Goal: Navigation & Orientation: Find specific page/section

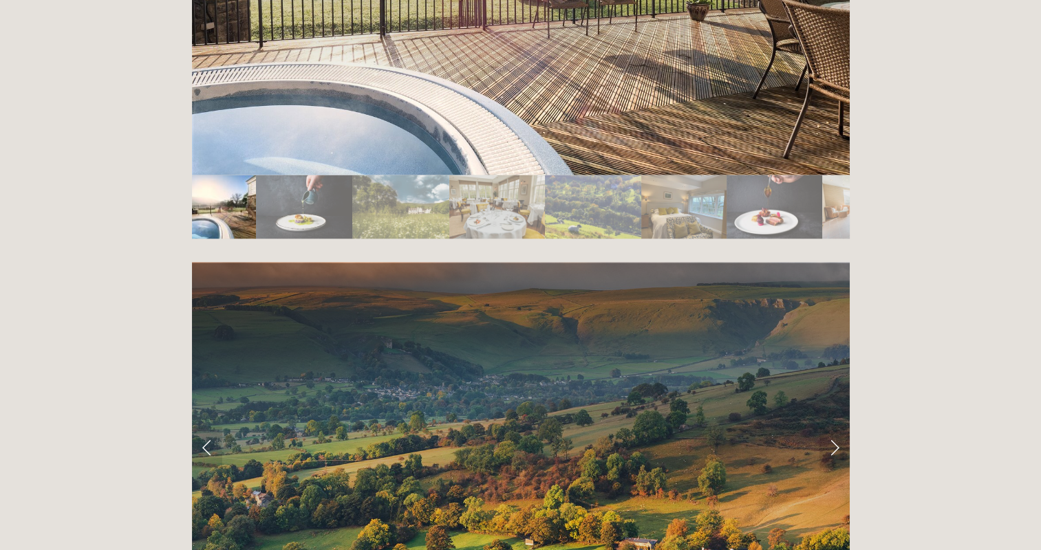
scroll to position [2575, 0]
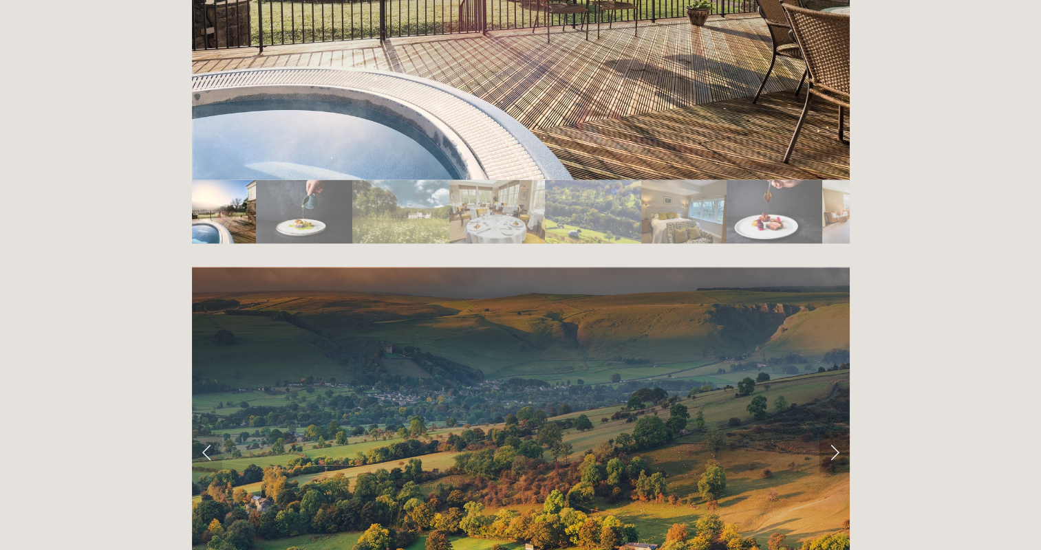
click at [835, 431] on link "Next Slide" at bounding box center [834, 451] width 30 height 41
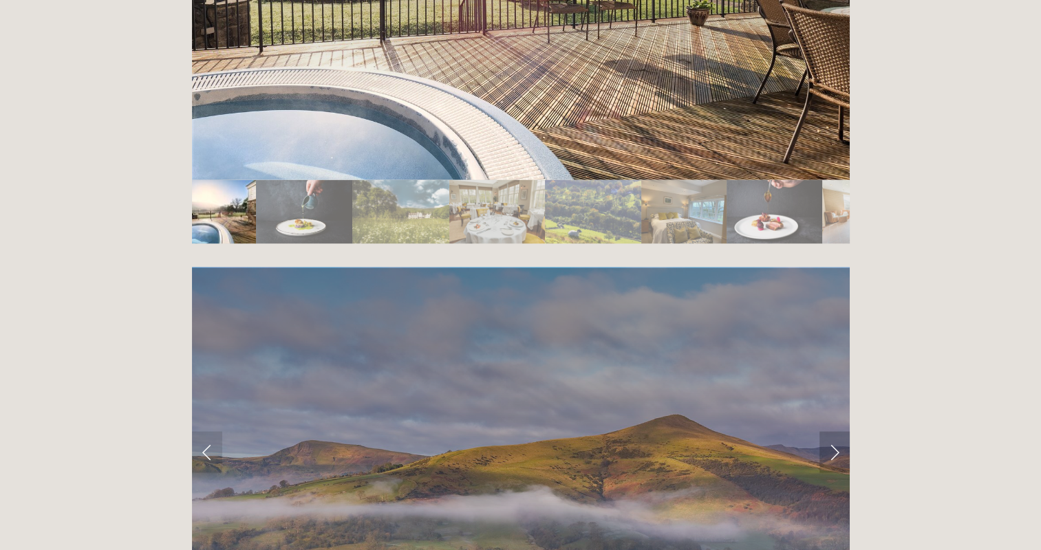
click at [835, 431] on link "Next Slide" at bounding box center [834, 451] width 30 height 41
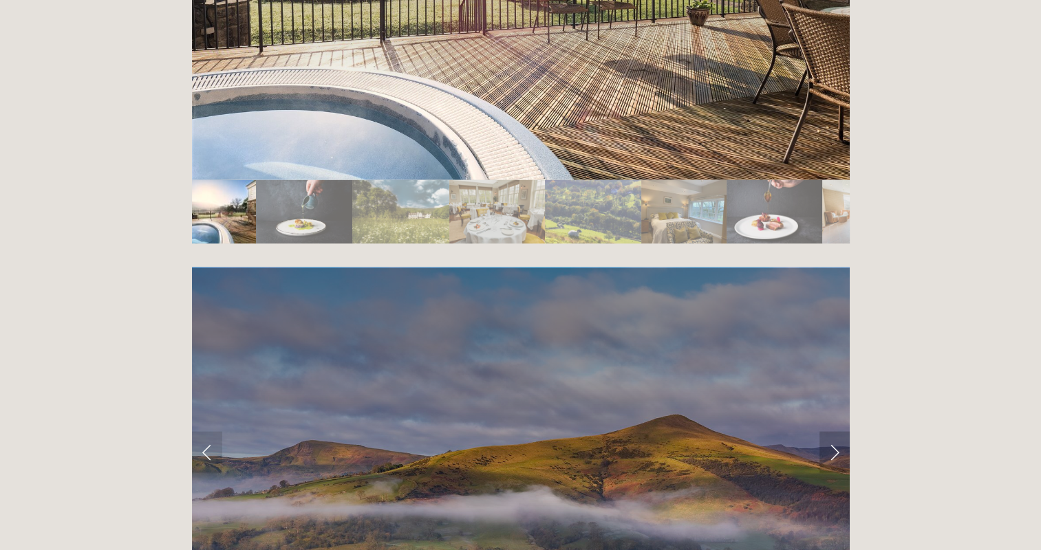
click at [835, 431] on link "Next Slide" at bounding box center [834, 451] width 30 height 41
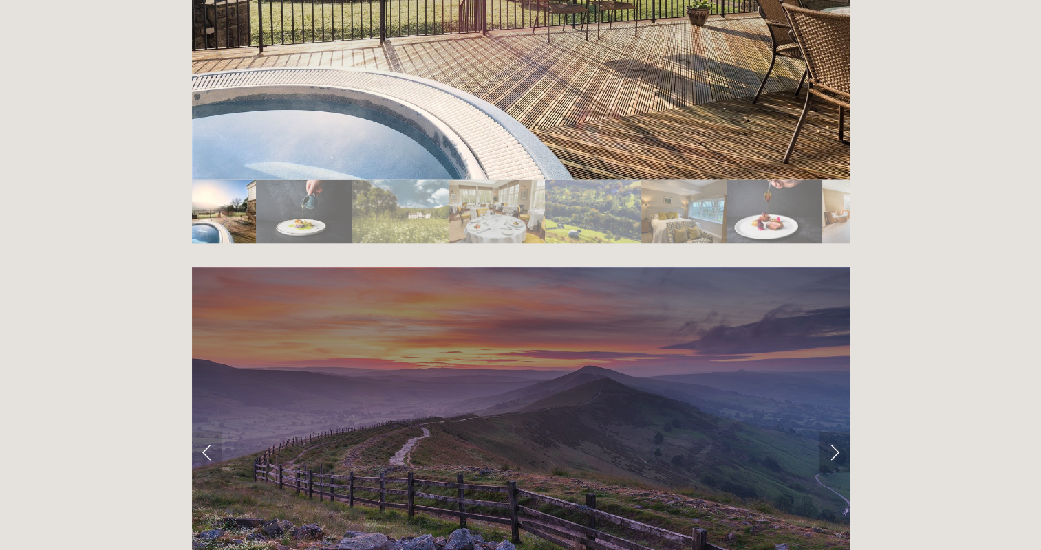
click at [833, 431] on link "Next Slide" at bounding box center [834, 451] width 30 height 41
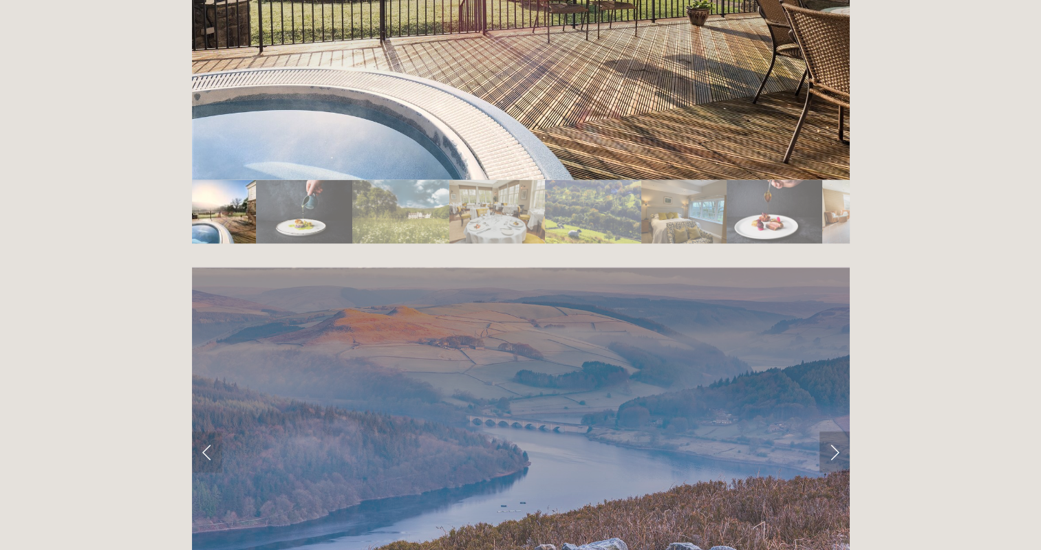
click at [833, 431] on link "Next Slide" at bounding box center [834, 451] width 30 height 41
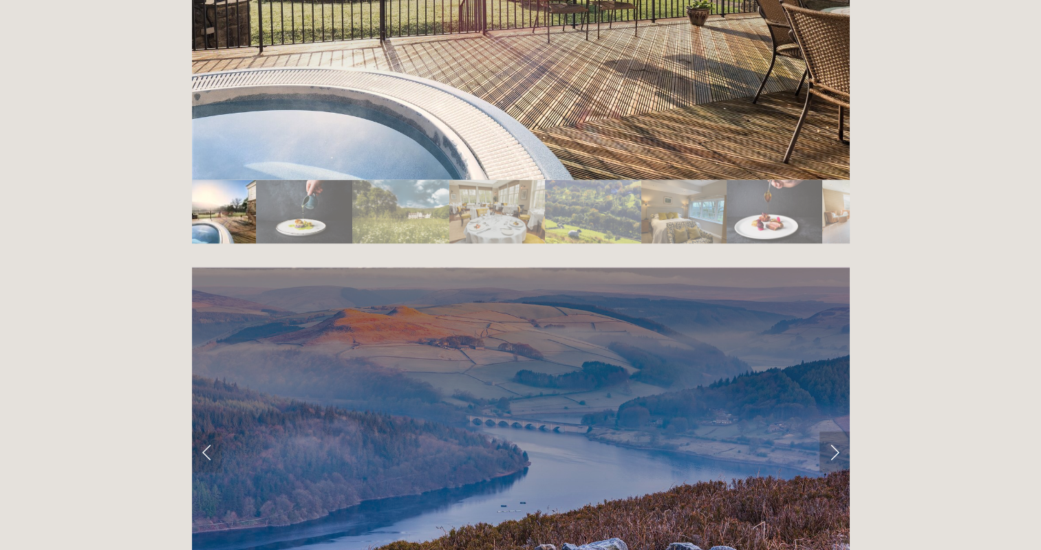
click at [833, 431] on link "Next Slide" at bounding box center [834, 451] width 30 height 41
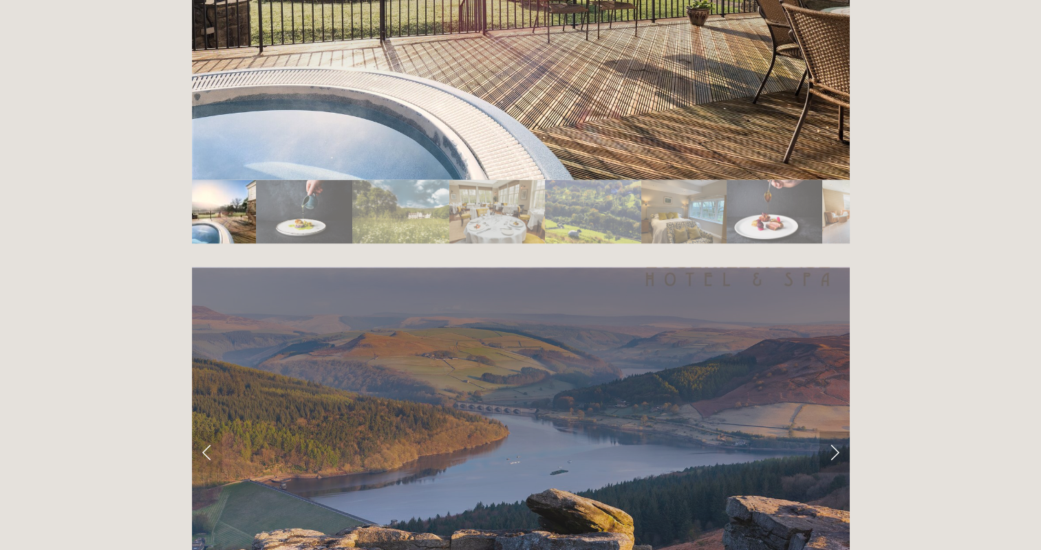
click at [833, 431] on link "Next Slide" at bounding box center [834, 451] width 30 height 41
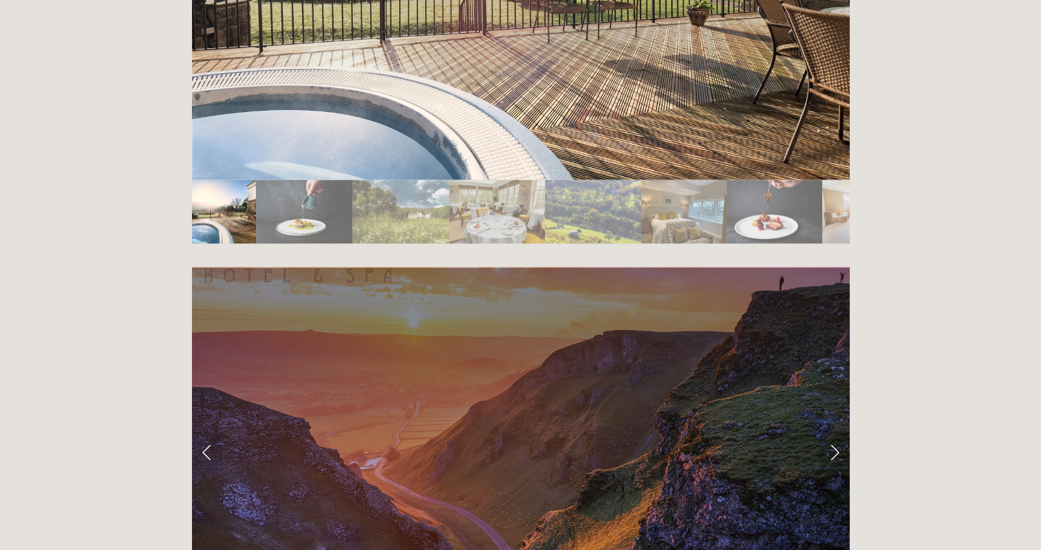
click at [833, 431] on link "Next Slide" at bounding box center [834, 451] width 30 height 41
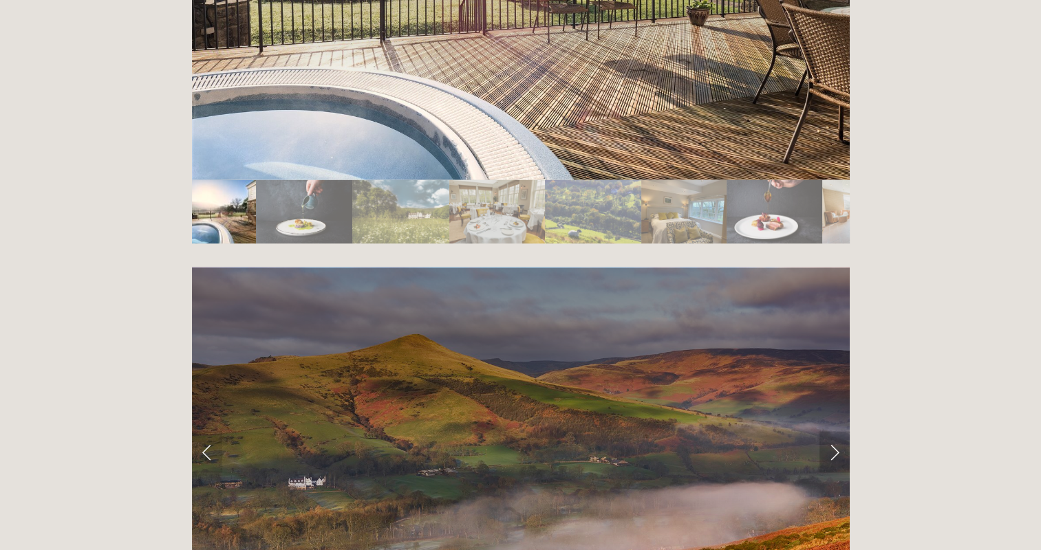
click at [833, 431] on link "Next Slide" at bounding box center [834, 451] width 30 height 41
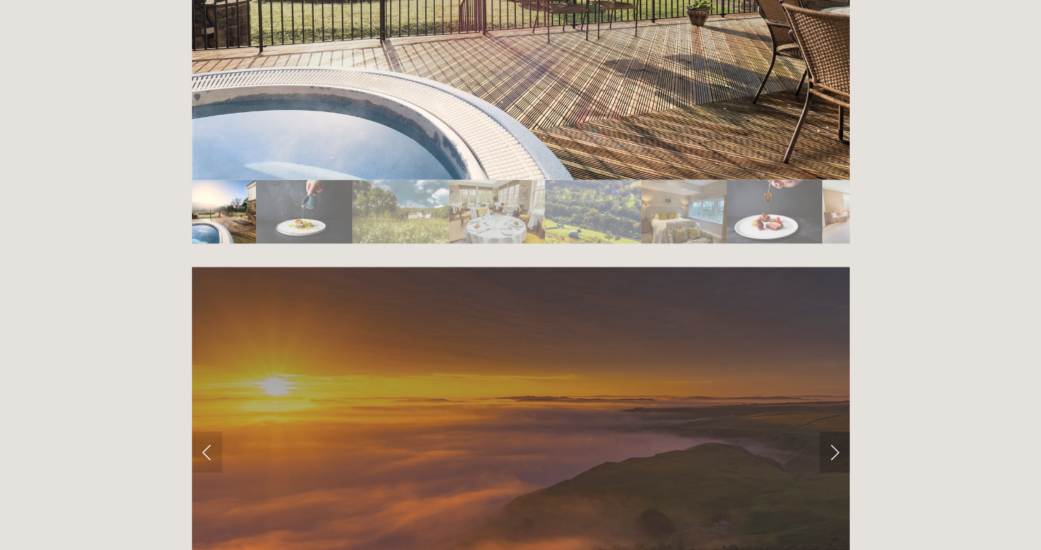
click at [833, 431] on link "Next Slide" at bounding box center [834, 451] width 30 height 41
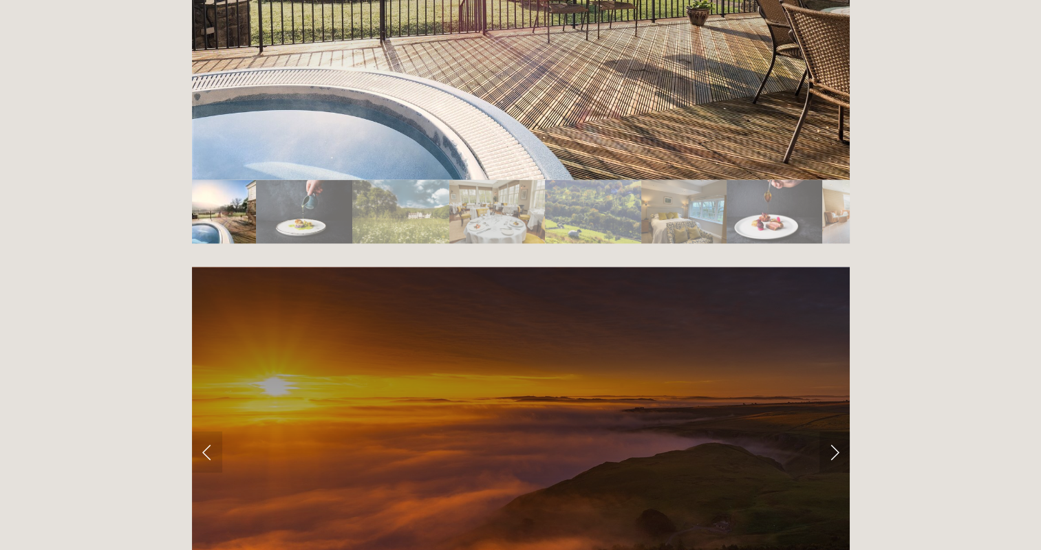
click at [833, 431] on link "Next Slide" at bounding box center [834, 451] width 30 height 41
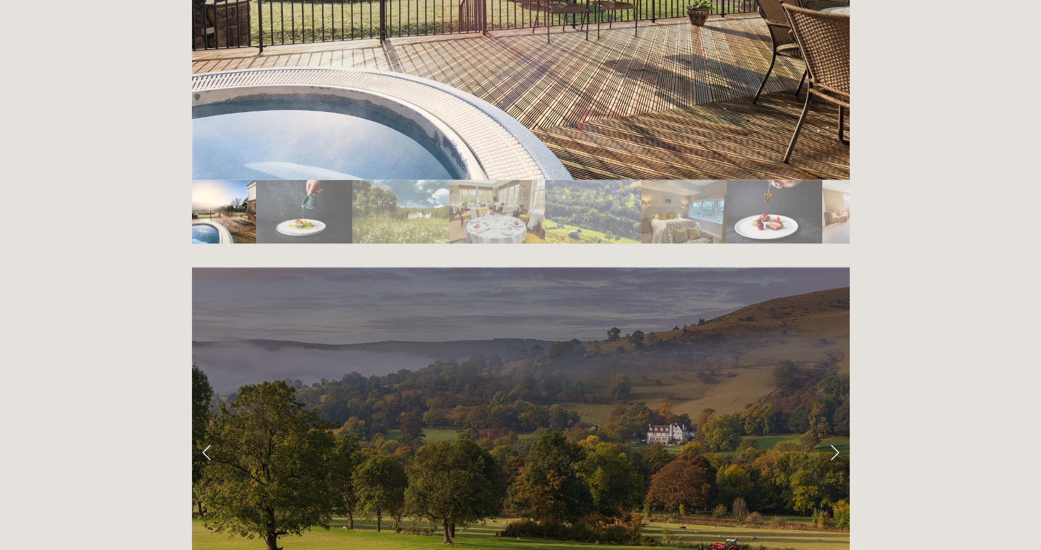
click at [830, 431] on link "Next Slide" at bounding box center [834, 451] width 30 height 41
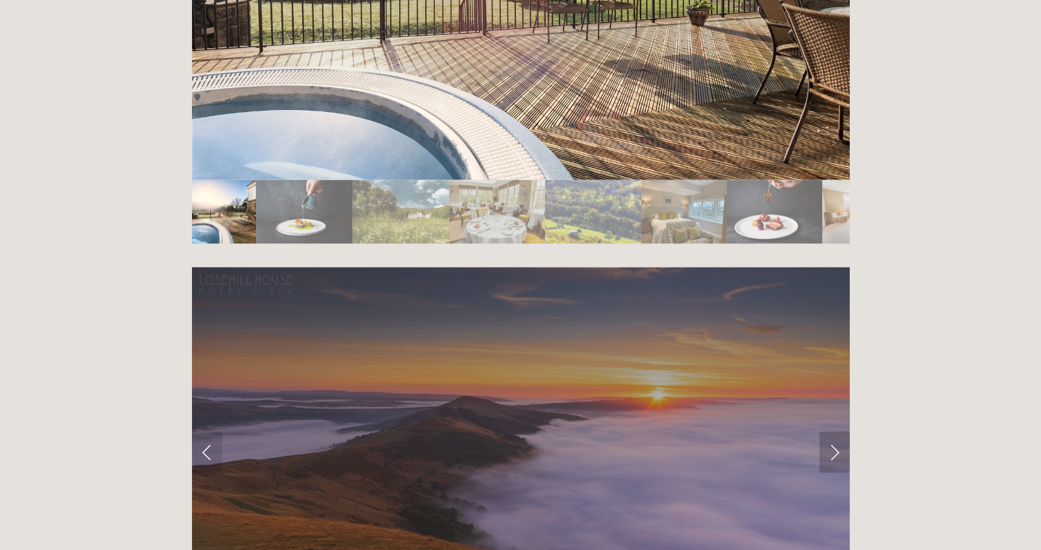
click at [830, 431] on link "Next Slide" at bounding box center [834, 451] width 30 height 41
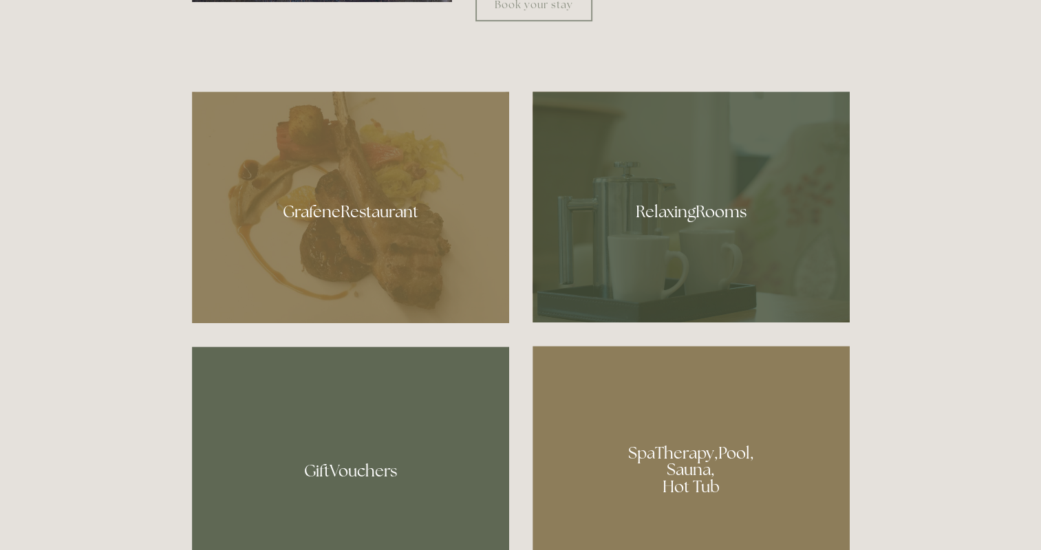
scroll to position [795, 0]
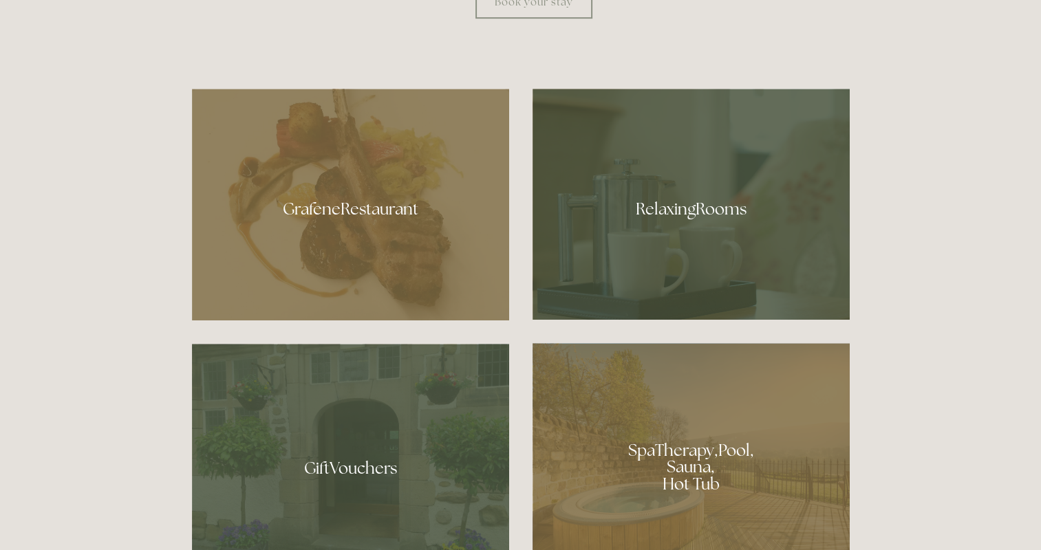
click at [689, 213] on div at bounding box center [691, 204] width 317 height 231
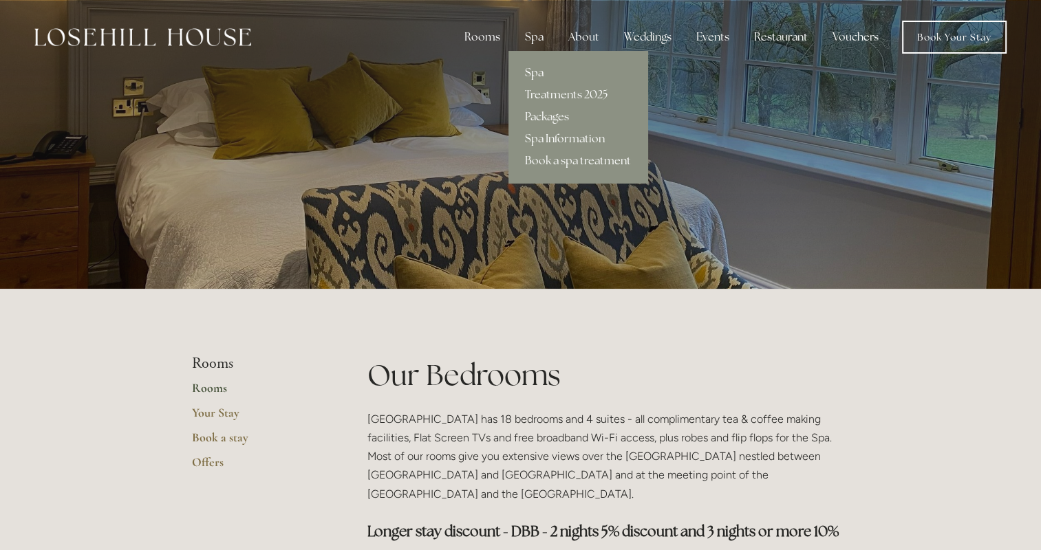
click at [535, 66] on link "Spa" at bounding box center [577, 73] width 139 height 22
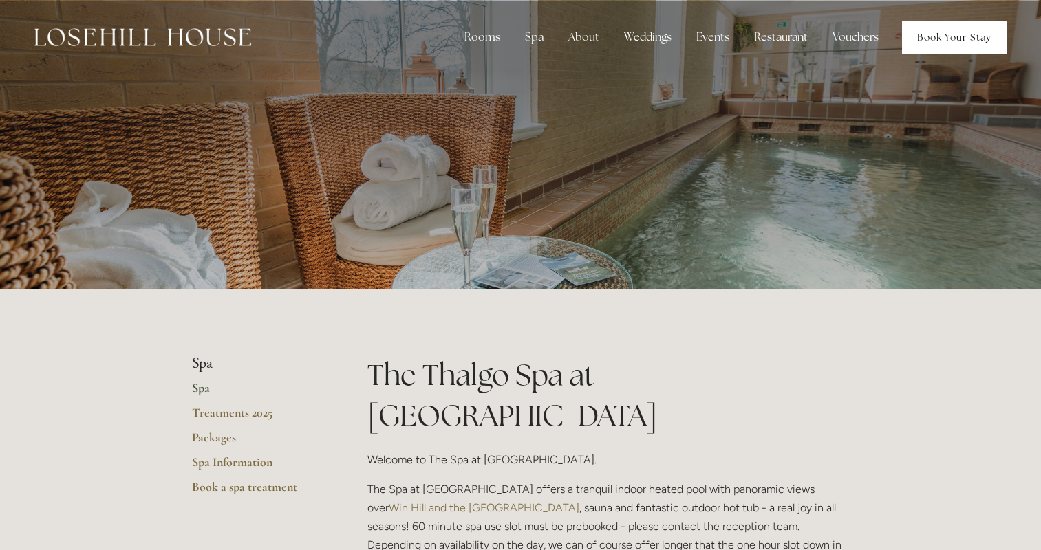
click at [954, 36] on link "Book Your Stay" at bounding box center [954, 37] width 105 height 33
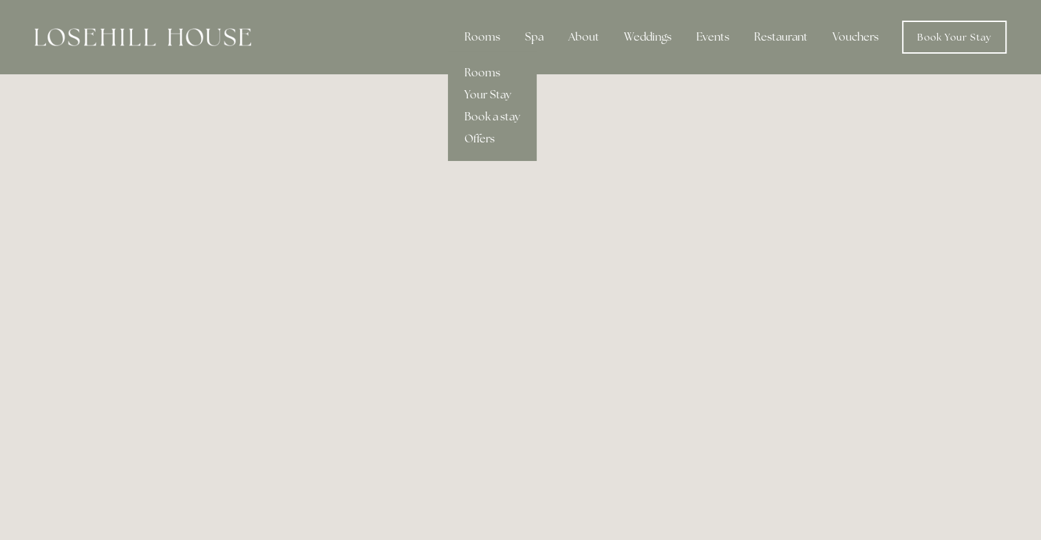
click at [495, 138] on link "Offers" at bounding box center [492, 139] width 89 height 22
